Goal: Find specific page/section: Find specific page/section

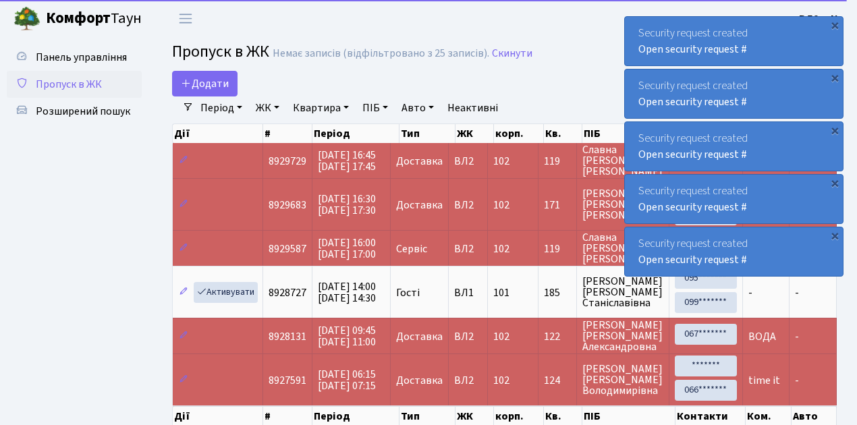
select select "25"
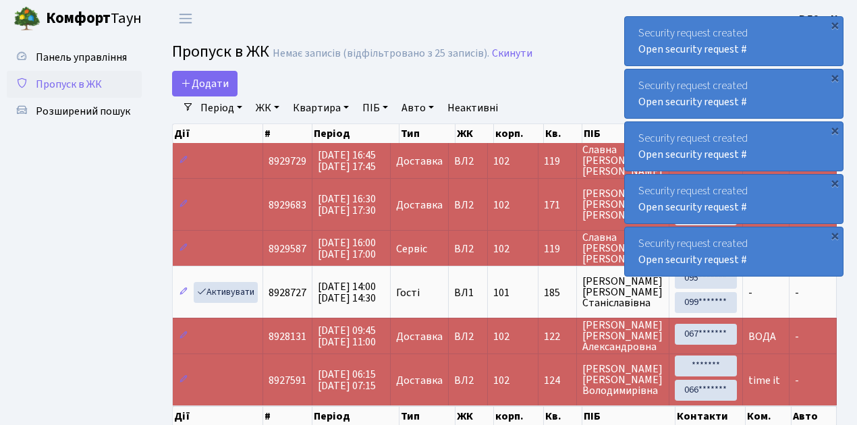
click at [66, 86] on span "Пропуск в ЖК" at bounding box center [69, 84] width 66 height 15
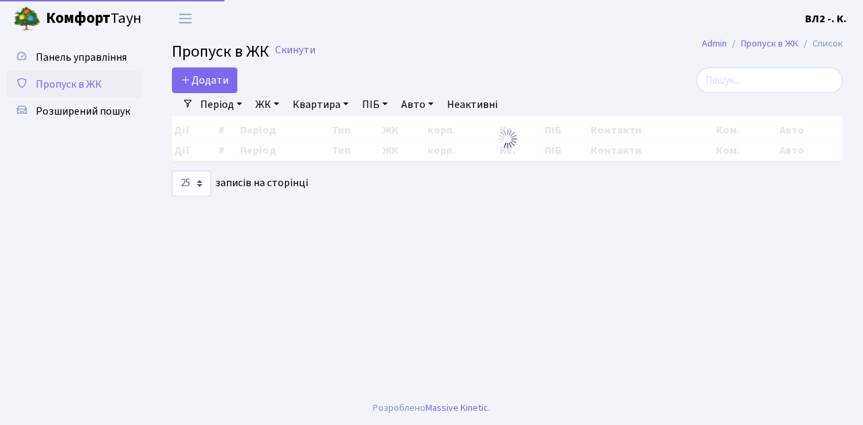
select select "25"
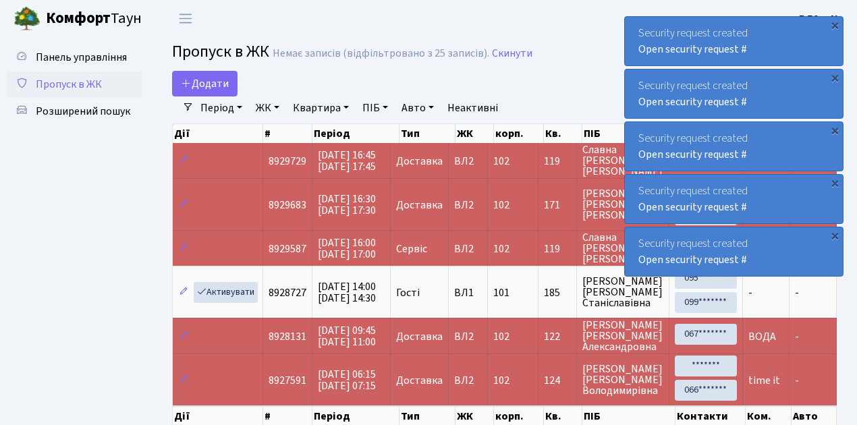
click at [63, 82] on span "Пропуск в ЖК" at bounding box center [69, 84] width 66 height 15
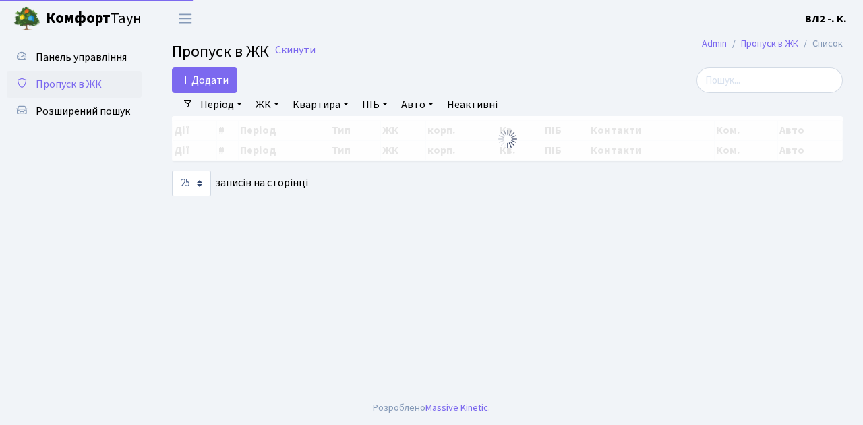
select select "25"
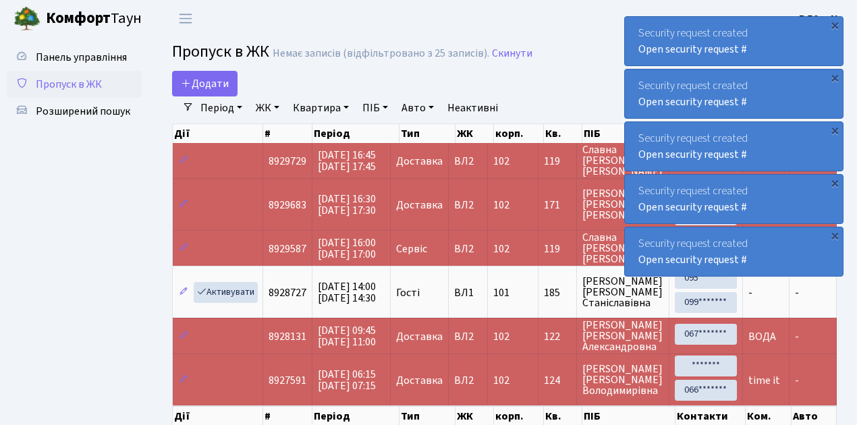
click at [81, 84] on span "Пропуск в ЖК" at bounding box center [69, 84] width 66 height 15
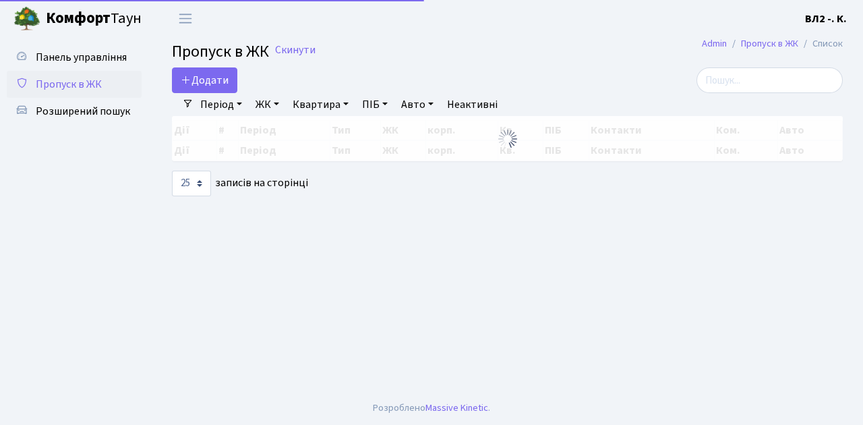
select select "25"
